Goal: Information Seeking & Learning: Find contact information

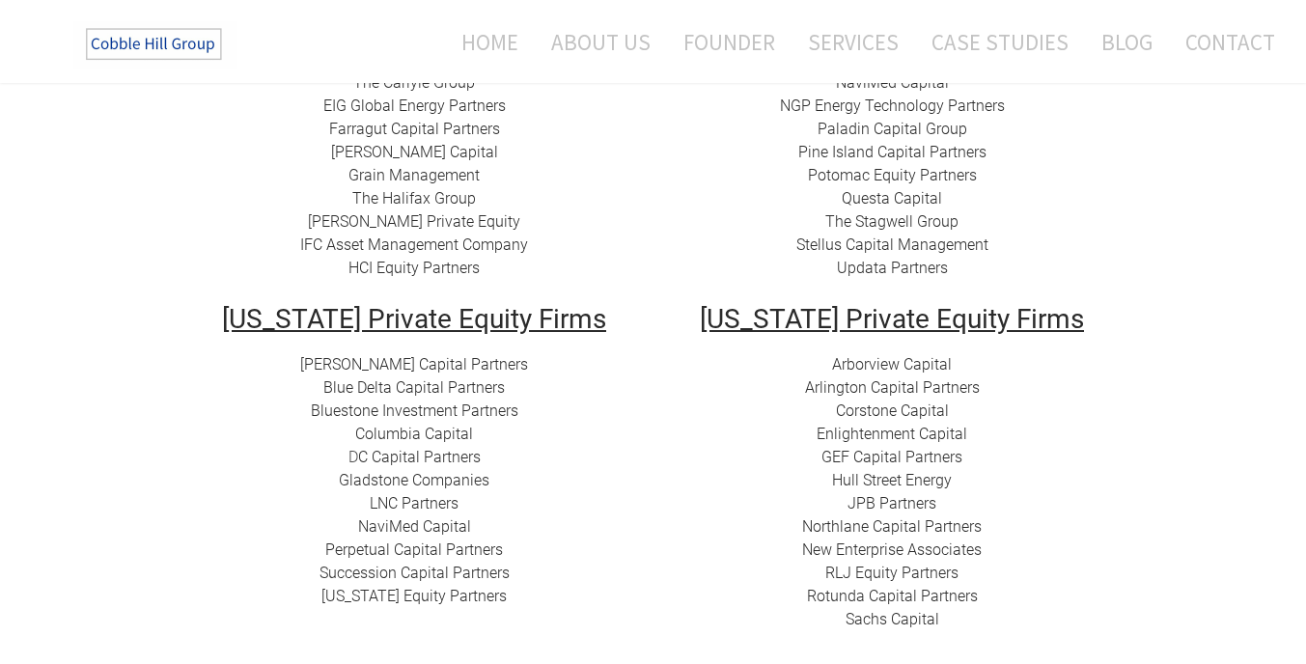
scroll to position [515, 0]
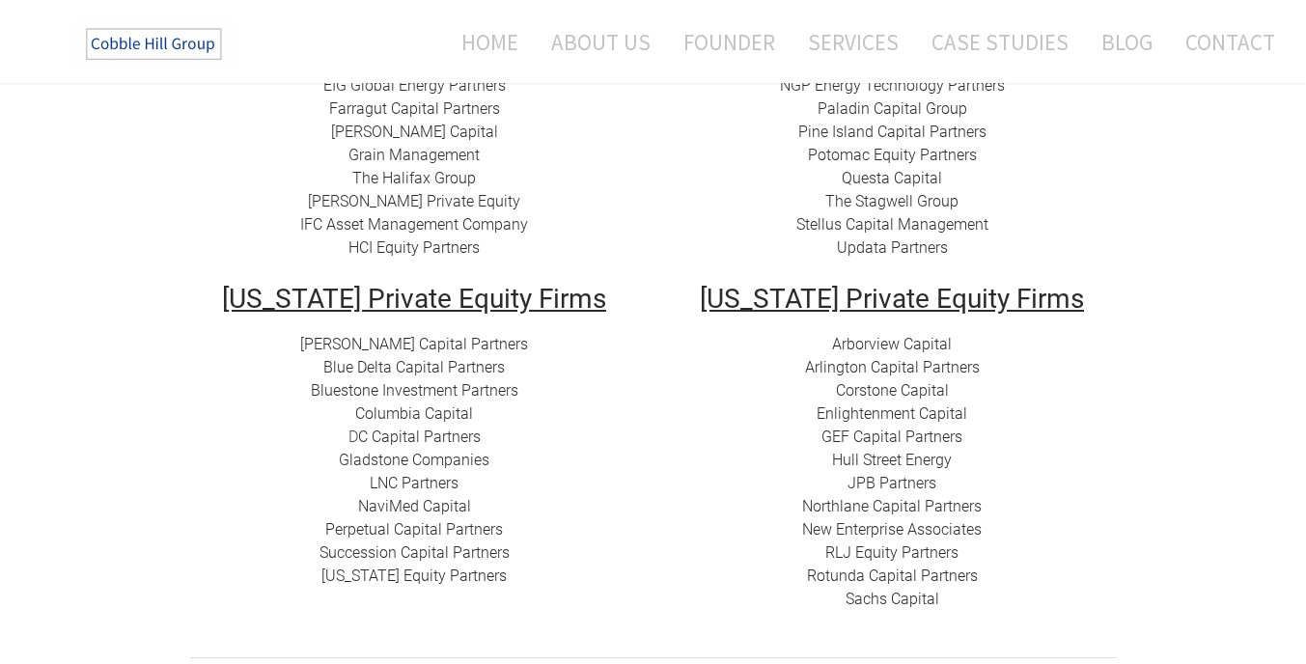
click at [656, 586] on td "[US_STATE] Private Equity Firms Arborview Capital Arlington Capital Partners​ C…" at bounding box center [893, 461] width 478 height 351
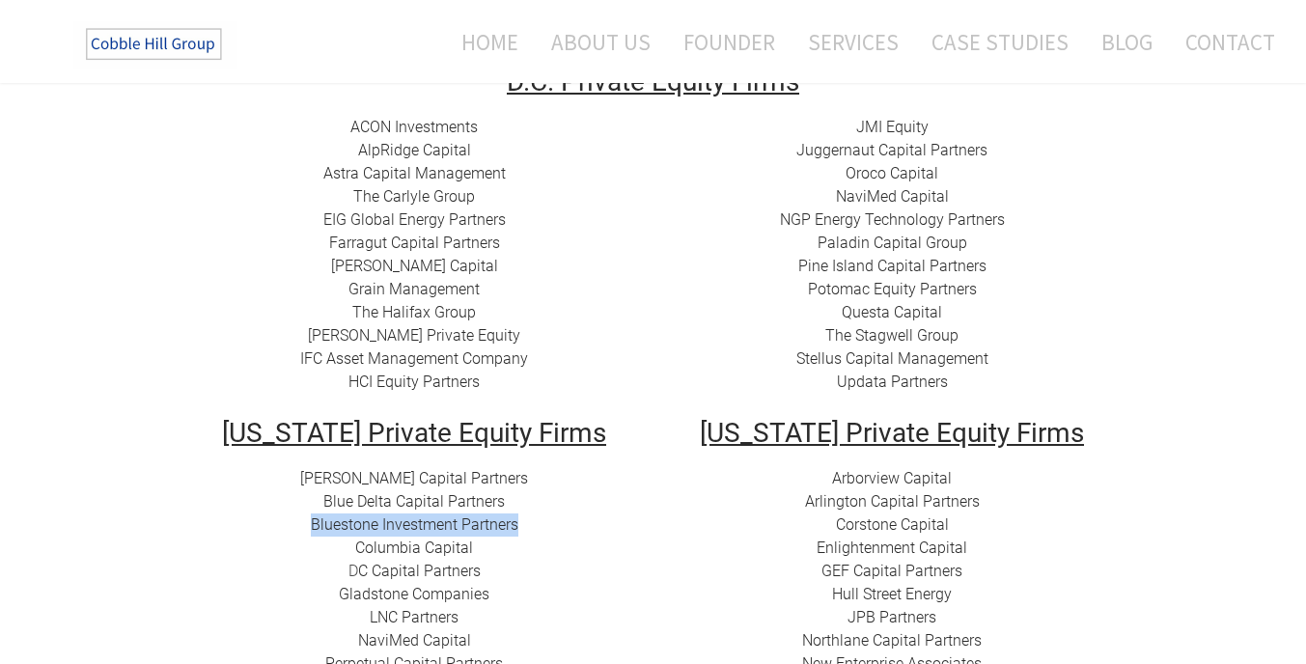
scroll to position [145, 0]
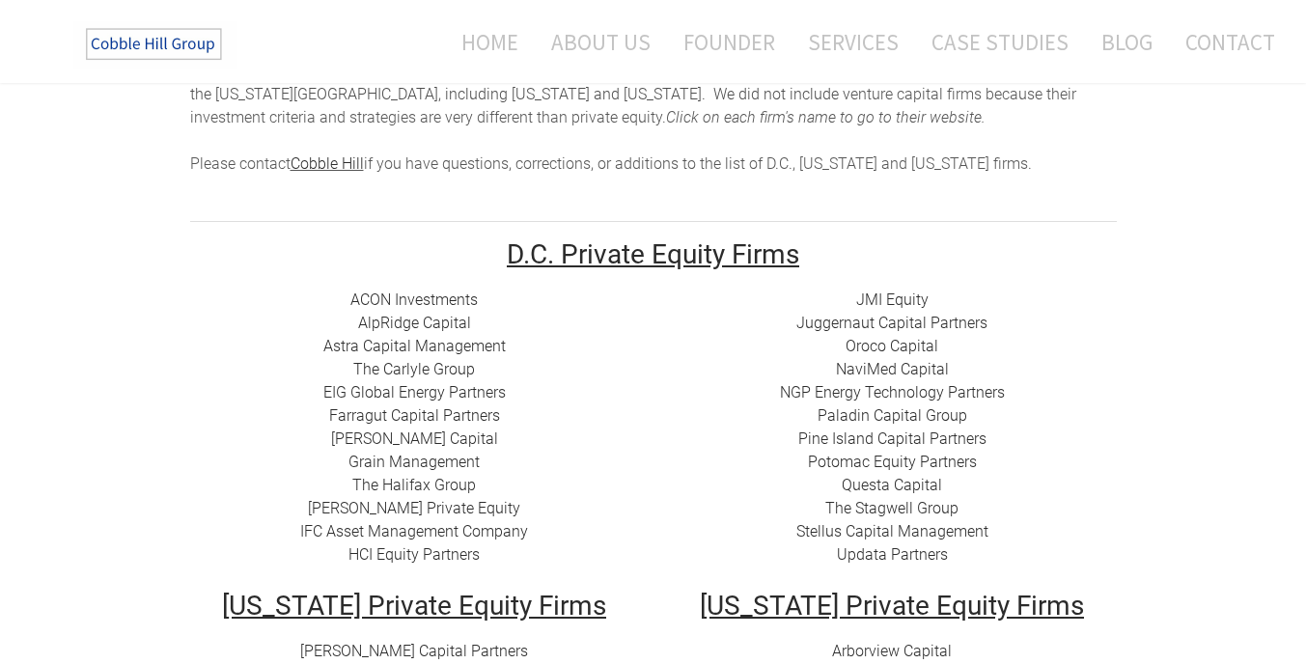
scroll to position [305, 0]
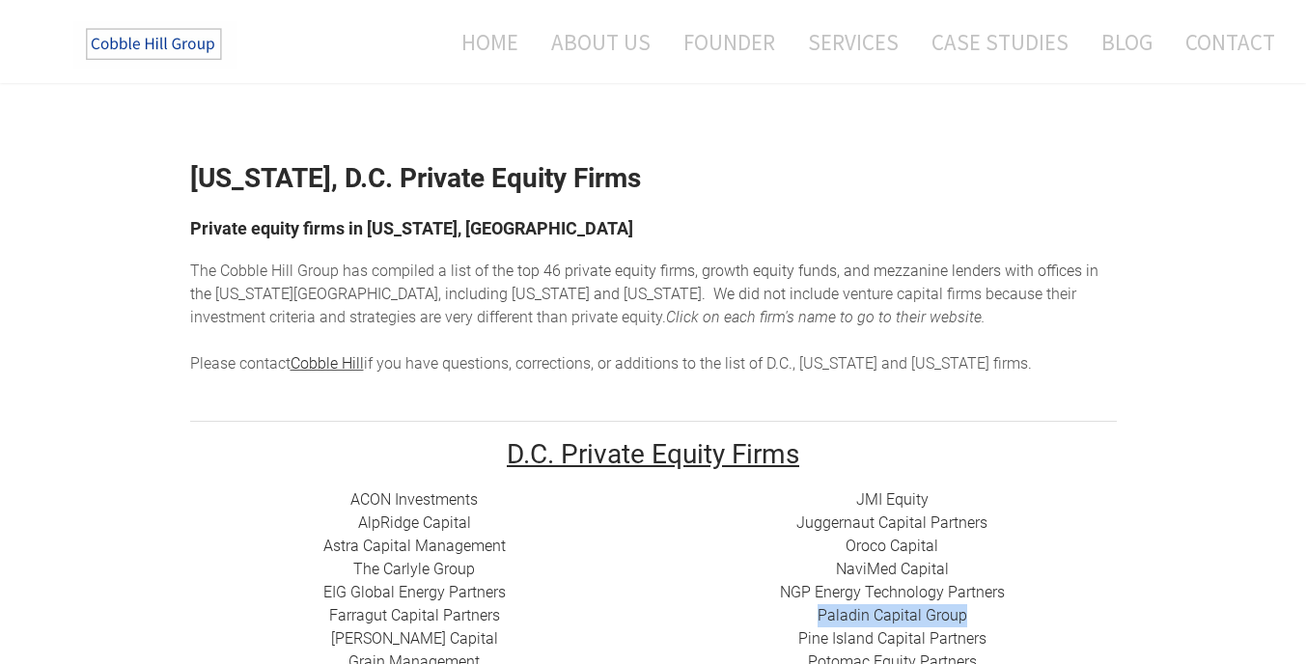
scroll to position [0, 0]
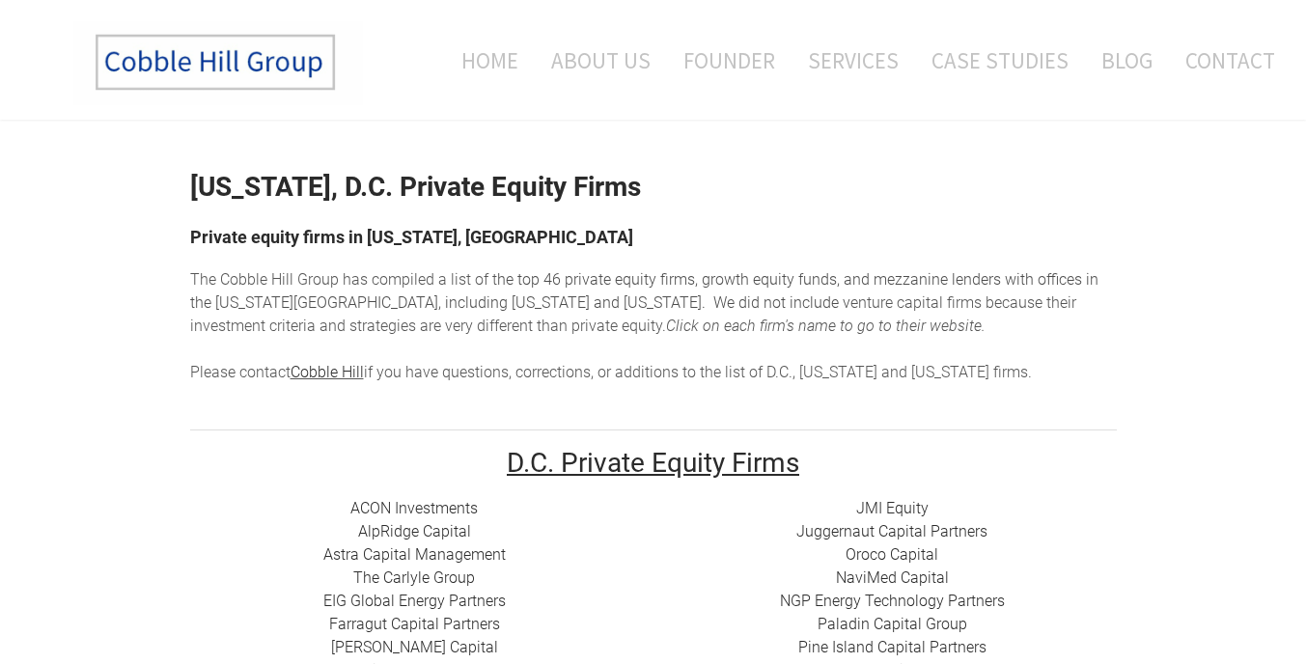
click at [907, 324] on div "The Cobble Hill Group has compiled a list of t he top 46 private equity firms, …" at bounding box center [653, 326] width 927 height 116
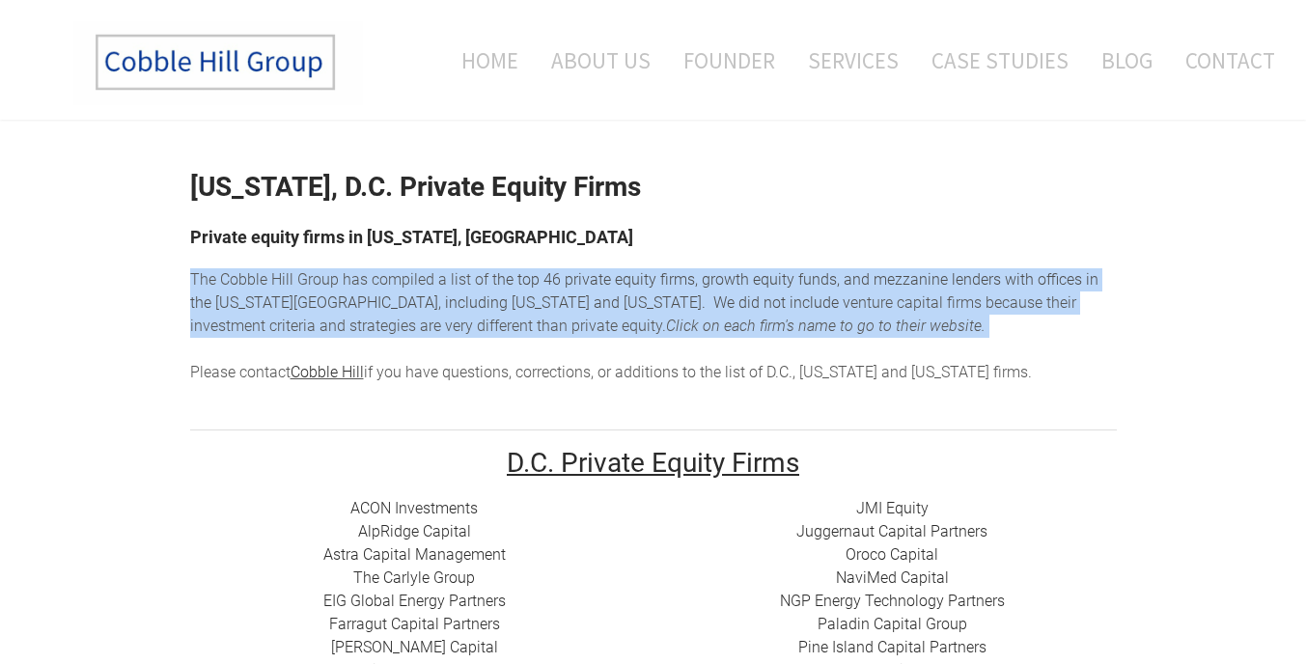
click at [907, 324] on div "The Cobble Hill Group has compiled a list of t he top 46 private equity firms, …" at bounding box center [653, 326] width 927 height 116
click at [909, 327] on div "The Cobble Hill Group has compiled a list of t he top 46 private equity firms, …" at bounding box center [653, 326] width 927 height 116
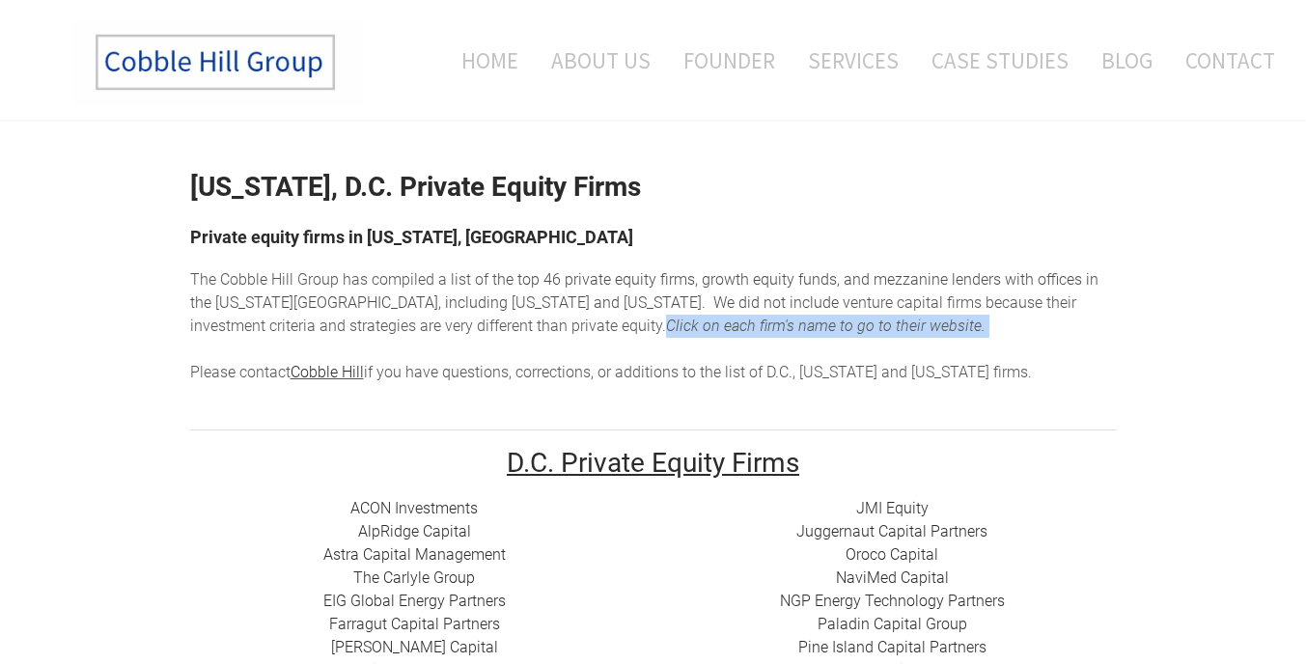
click at [909, 327] on div "The Cobble Hill Group has compiled a list of t he top 46 private equity firms, …" at bounding box center [653, 326] width 927 height 116
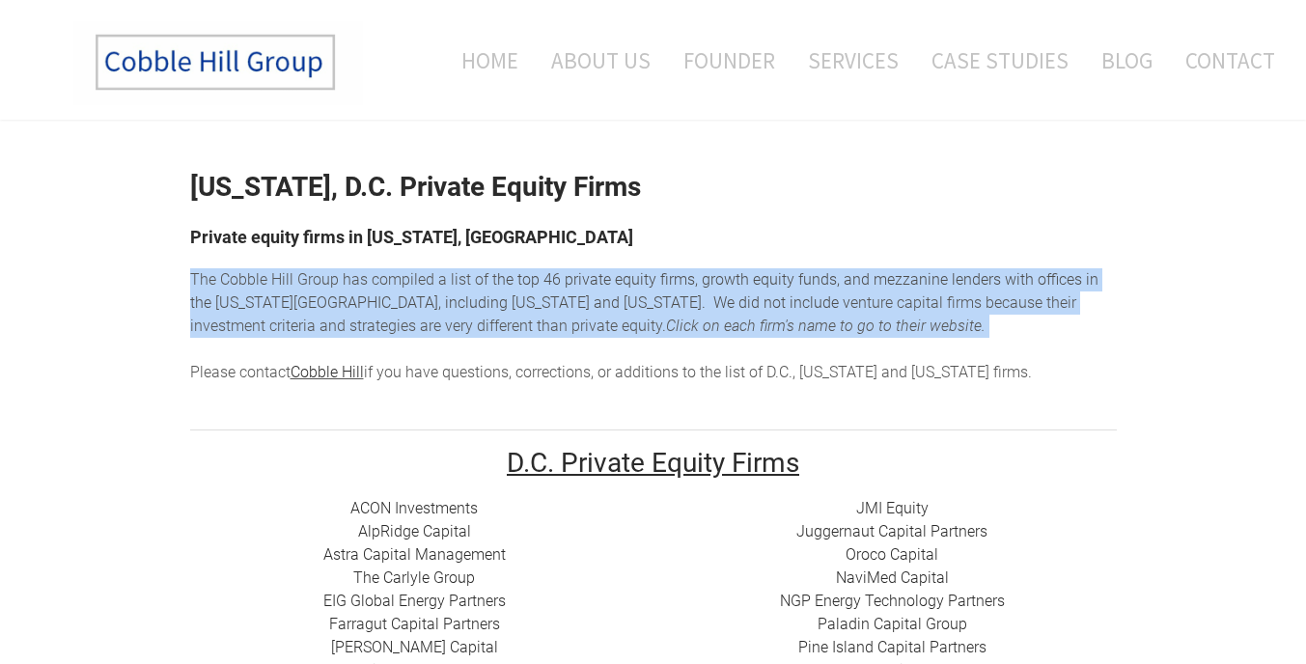
click at [909, 327] on div "The Cobble Hill Group has compiled a list of t he top 46 private equity firms, …" at bounding box center [653, 326] width 927 height 116
click at [911, 310] on span "enture capital firms because their investment criteria and strategies are very …" at bounding box center [633, 314] width 886 height 42
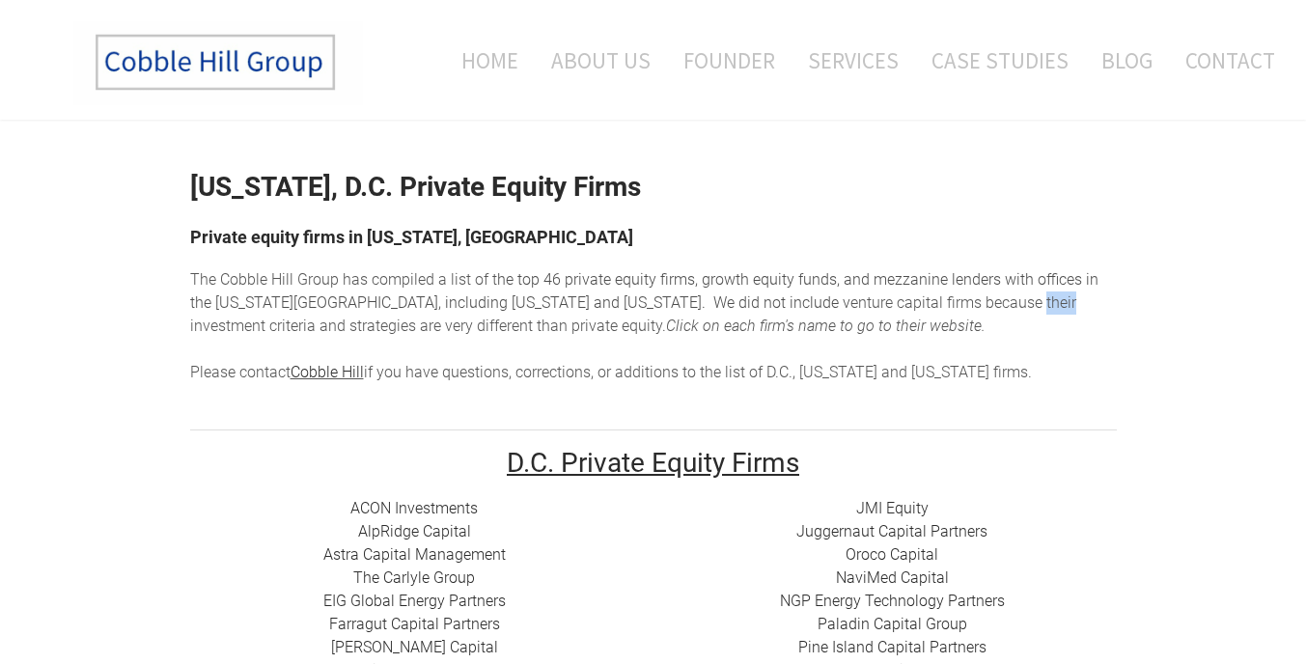
click at [911, 310] on span "enture capital firms because their investment criteria and strategies are very …" at bounding box center [633, 314] width 886 height 42
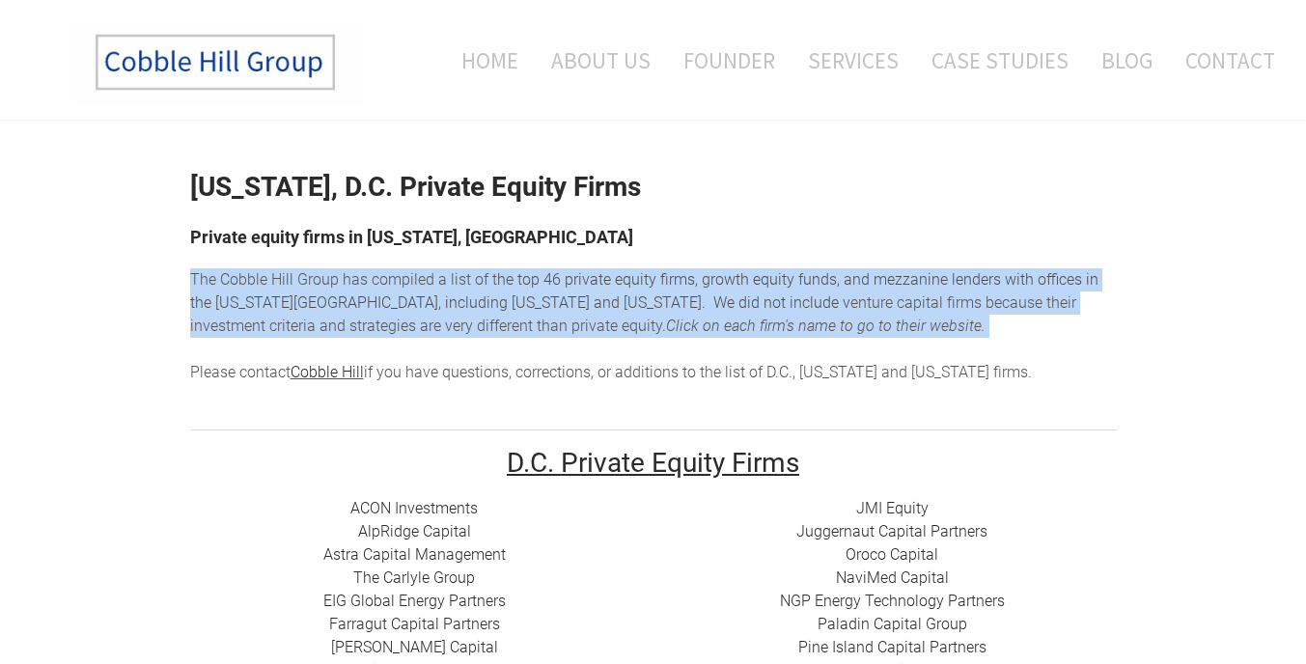
drag, startPoint x: 911, startPoint y: 310, endPoint x: 911, endPoint y: 329, distance: 19.3
click at [911, 329] on div "The Cobble Hill Group has compiled a list of t he top 46 private equity firms, …" at bounding box center [653, 326] width 927 height 116
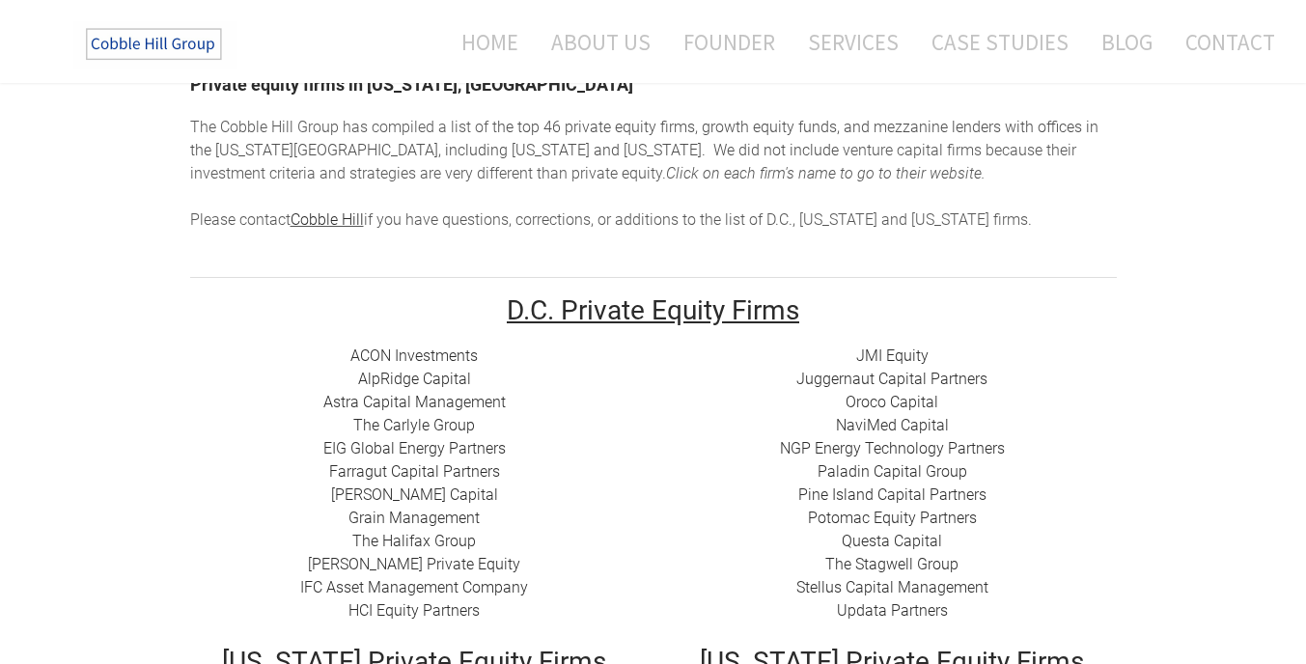
scroll to position [245, 0]
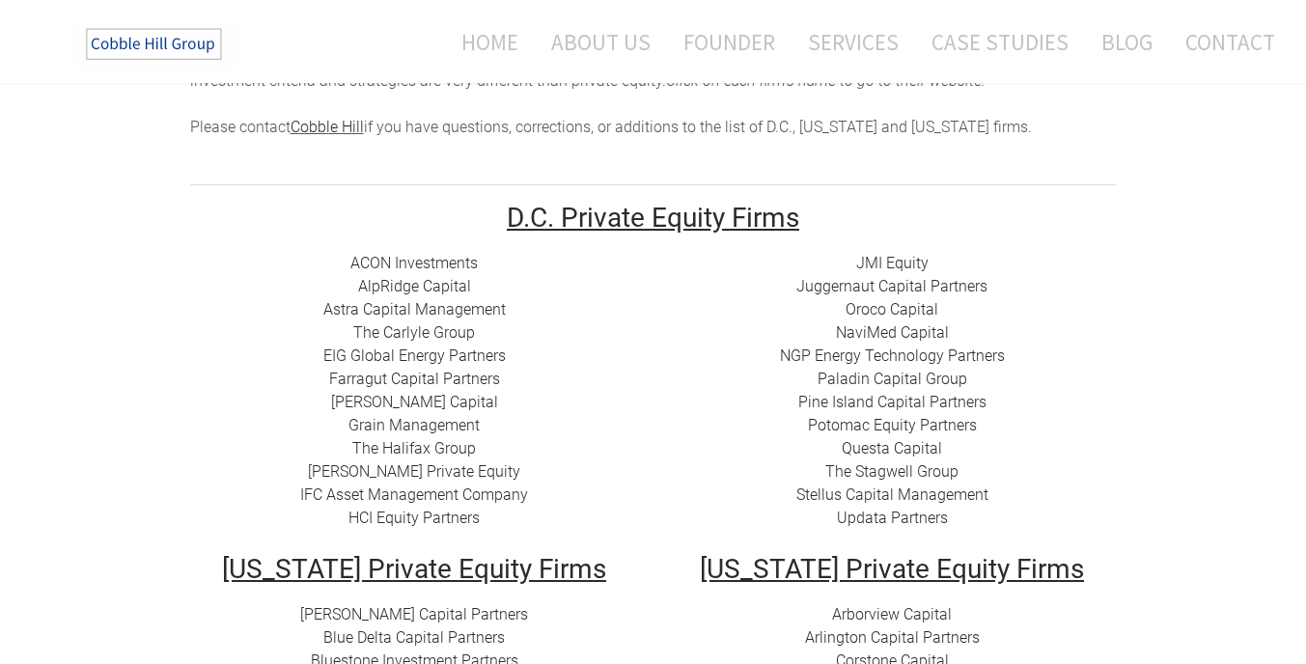
click at [1098, 433] on div "JMI Equity Juggernaut Capital Partners Oroco Capital NaviMed Capital NGP Energy…" at bounding box center [892, 391] width 449 height 278
click at [1089, 420] on div "JMI Equity Juggernaut Capital Partners Oroco Capital NaviMed Capital NGP Energy…" at bounding box center [892, 391] width 449 height 278
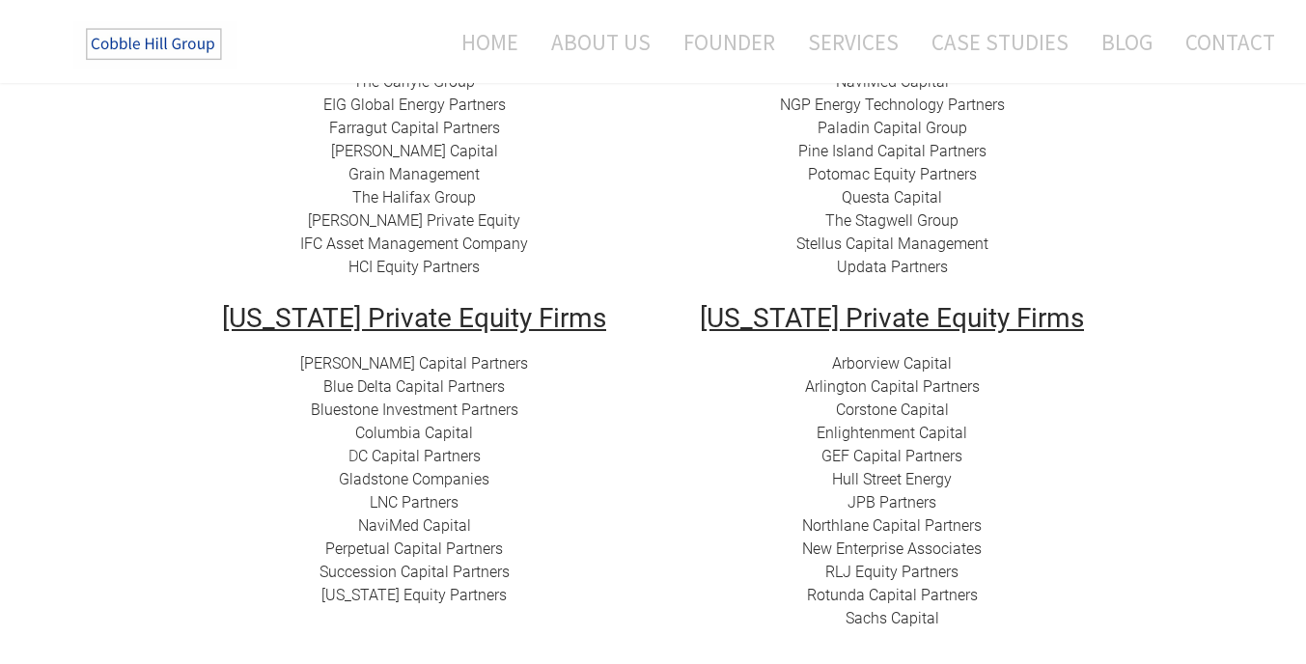
scroll to position [588, 0]
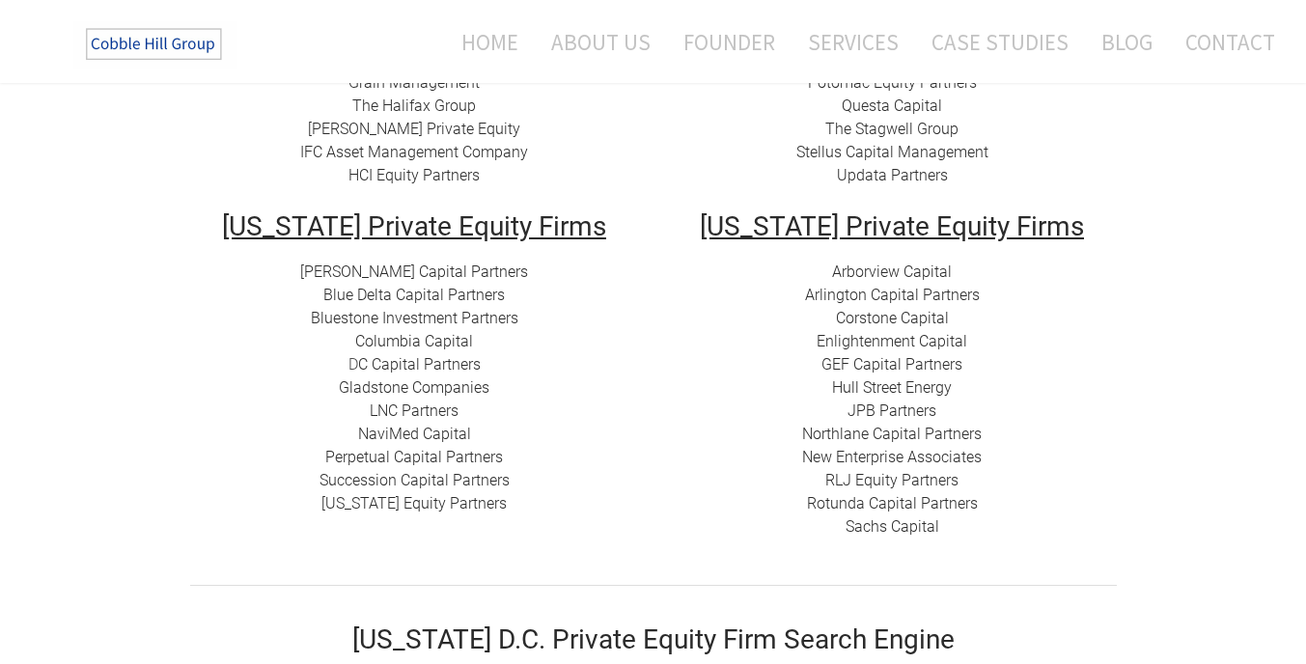
click at [1094, 431] on div "Arborview Capital Arlington Capital Partners​ Corstone Capital ​Enlightenment C…" at bounding box center [892, 400] width 449 height 278
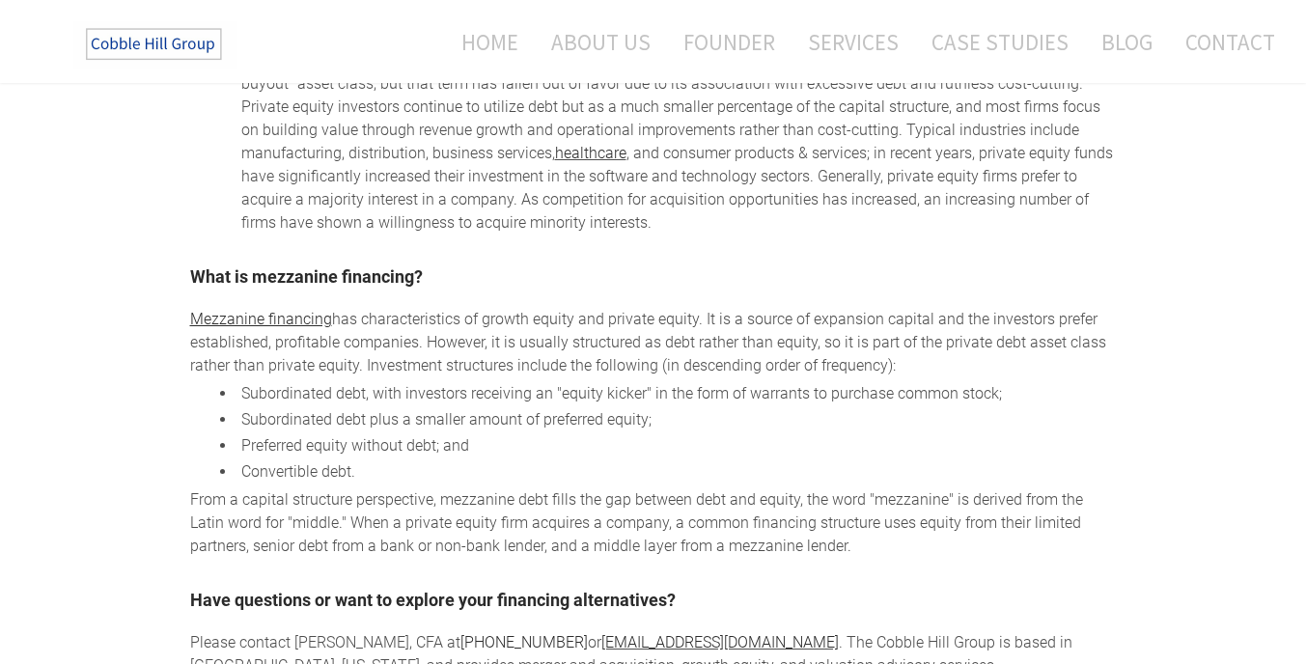
scroll to position [2473, 0]
